Goal: Task Accomplishment & Management: Complete application form

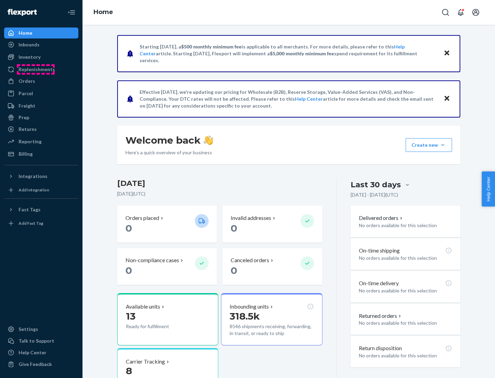
click at [36, 69] on div "Replenishments" at bounding box center [37, 69] width 36 height 7
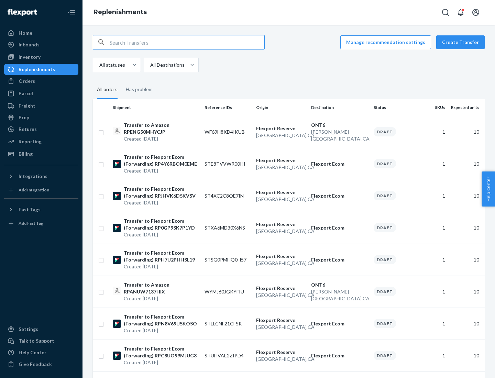
click at [462, 42] on button "Create Transfer" at bounding box center [460, 42] width 48 height 14
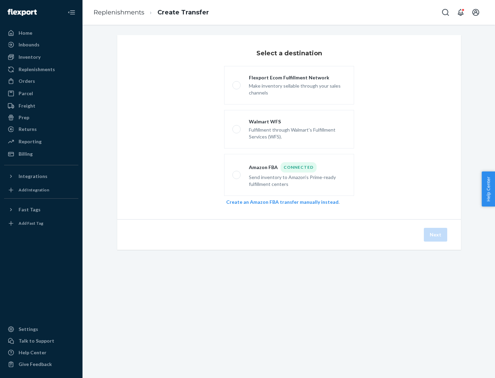
click at [279, 202] on link "Create an Amazon FBA transfer manually instead" at bounding box center [282, 202] width 112 height 6
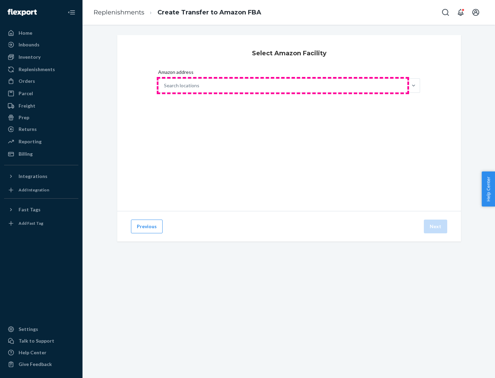
click at [283, 86] on div "Search locations" at bounding box center [282, 86] width 249 height 14
click at [165, 86] on input "Amazon address Search locations" at bounding box center [164, 85] width 1 height 7
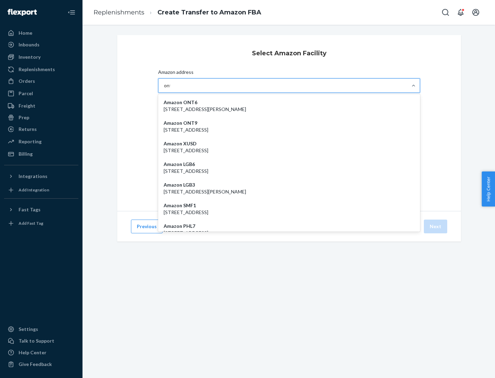
type input "ont6"
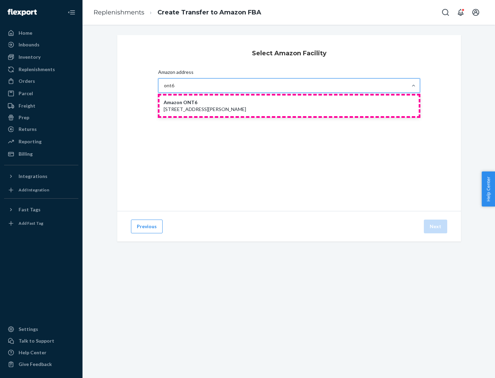
click at [289, 106] on p "[STREET_ADDRESS][PERSON_NAME]" at bounding box center [289, 109] width 251 height 7
click at [175, 89] on input "ont6" at bounding box center [169, 85] width 11 height 7
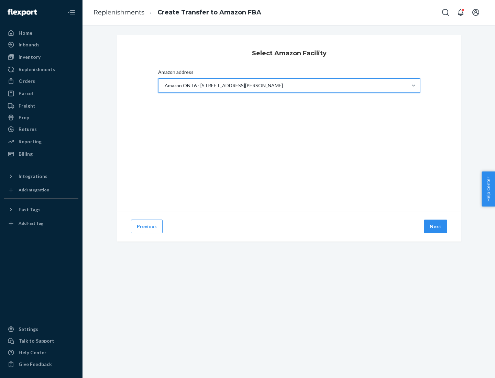
click at [436, 226] on button "Next" at bounding box center [435, 227] width 23 height 14
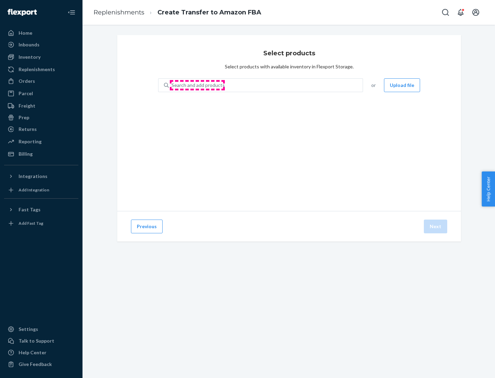
click at [197, 85] on div "Search and add products" at bounding box center [197, 85] width 53 height 7
click at [172, 85] on input "Search and add products" at bounding box center [171, 85] width 1 height 7
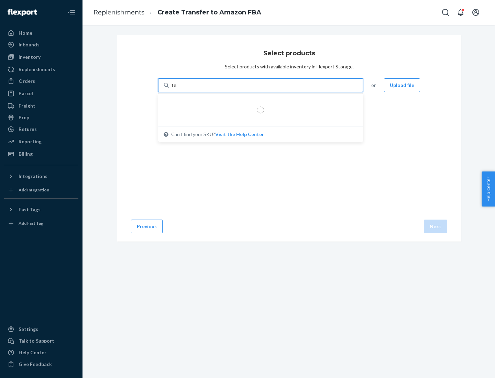
type input "test"
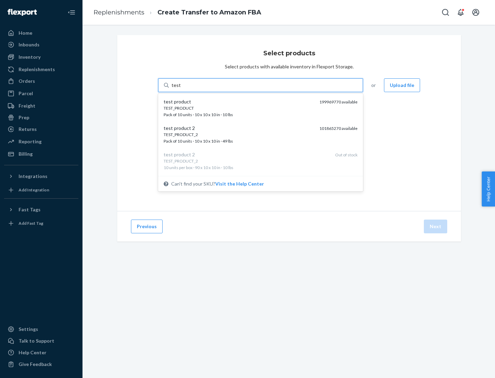
scroll to position [3, 0]
click at [239, 134] on div "TEST_PRODUCT_2 Pack of 10 units · 10 x 10 x 10 in · 49 lbs" at bounding box center [239, 134] width 150 height 13
click at [180, 89] on input "test" at bounding box center [175, 85] width 9 height 7
